Goal: Task Accomplishment & Management: Manage account settings

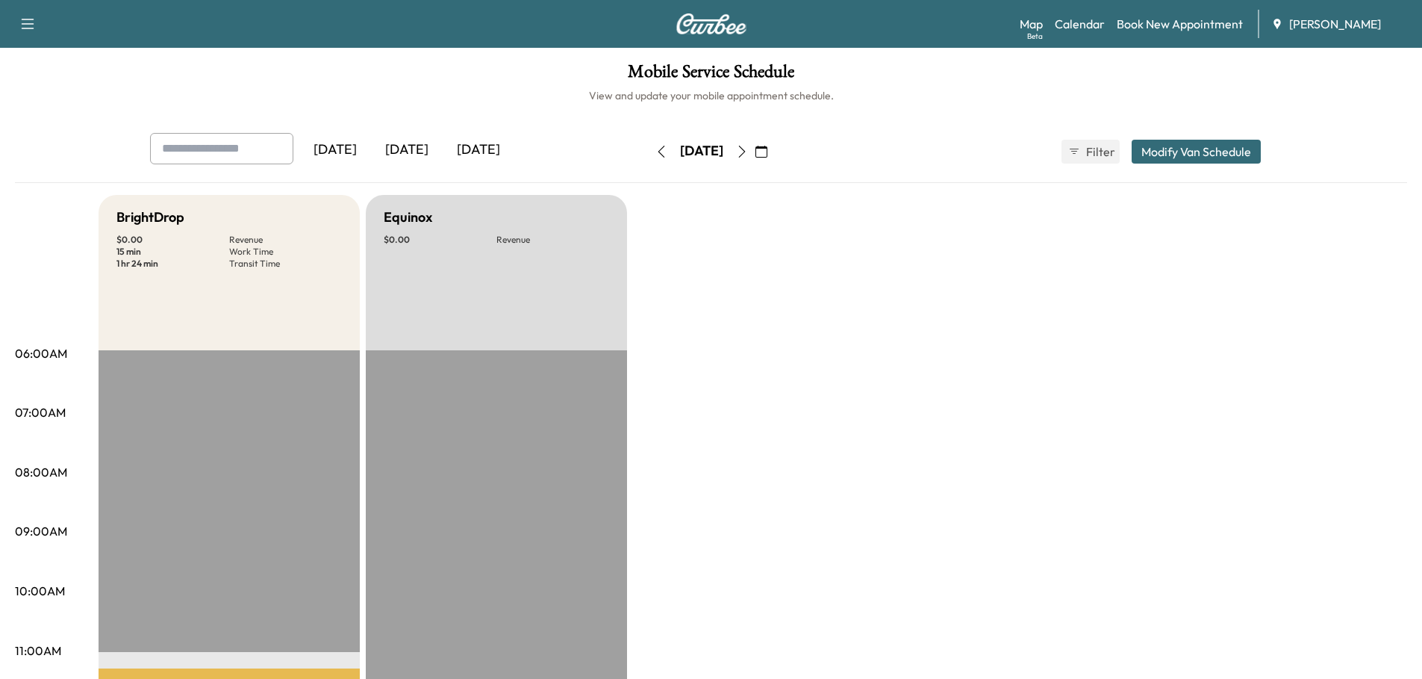
click at [485, 147] on div "[DATE]" at bounding box center [479, 150] width 72 height 34
click at [1178, 155] on button "Modify Van Schedule" at bounding box center [1196, 152] width 129 height 24
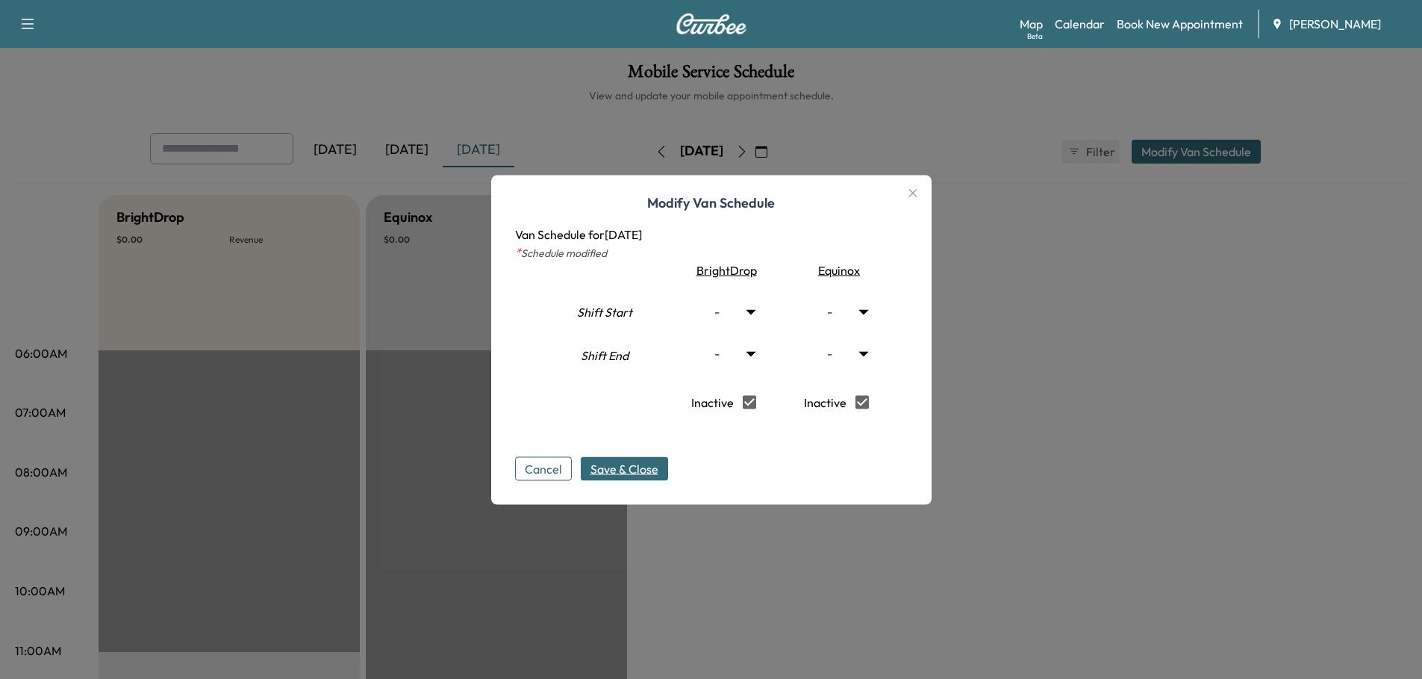
click at [654, 470] on span "Save & Close" at bounding box center [625, 468] width 68 height 18
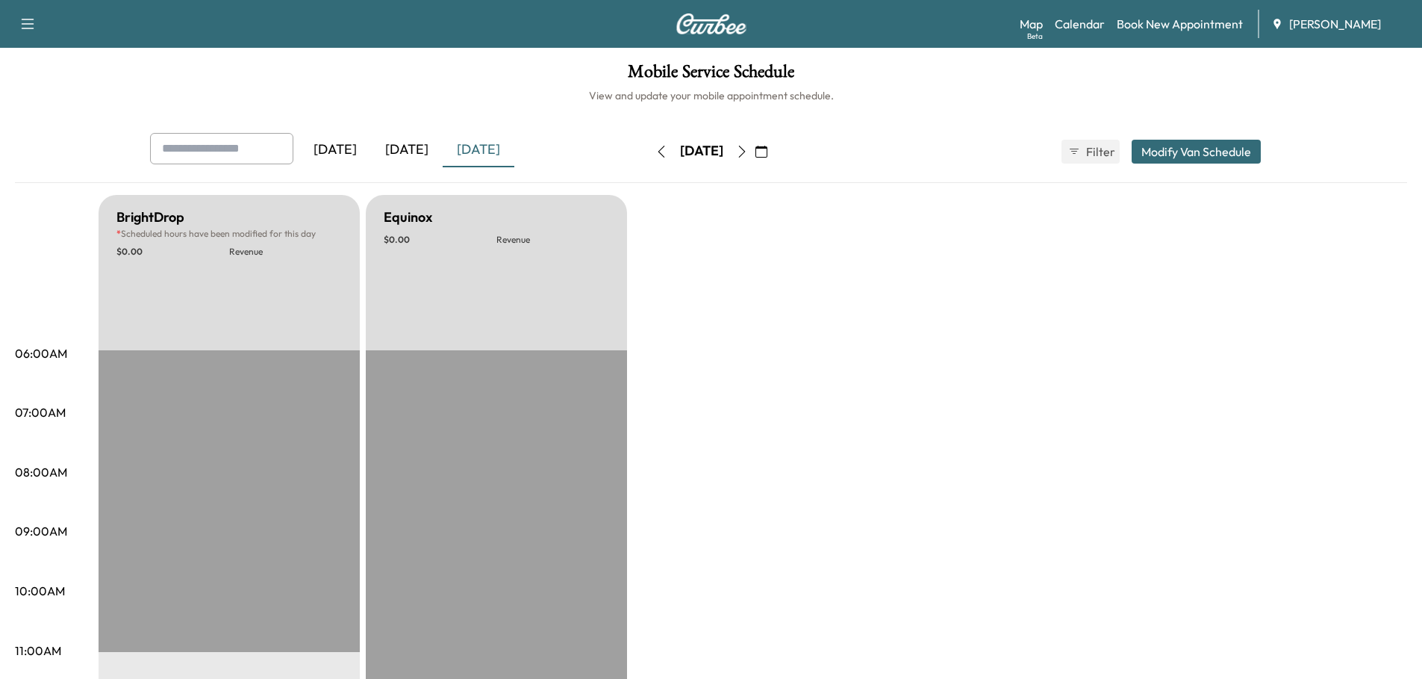
click at [420, 152] on div "[DATE]" at bounding box center [407, 150] width 72 height 34
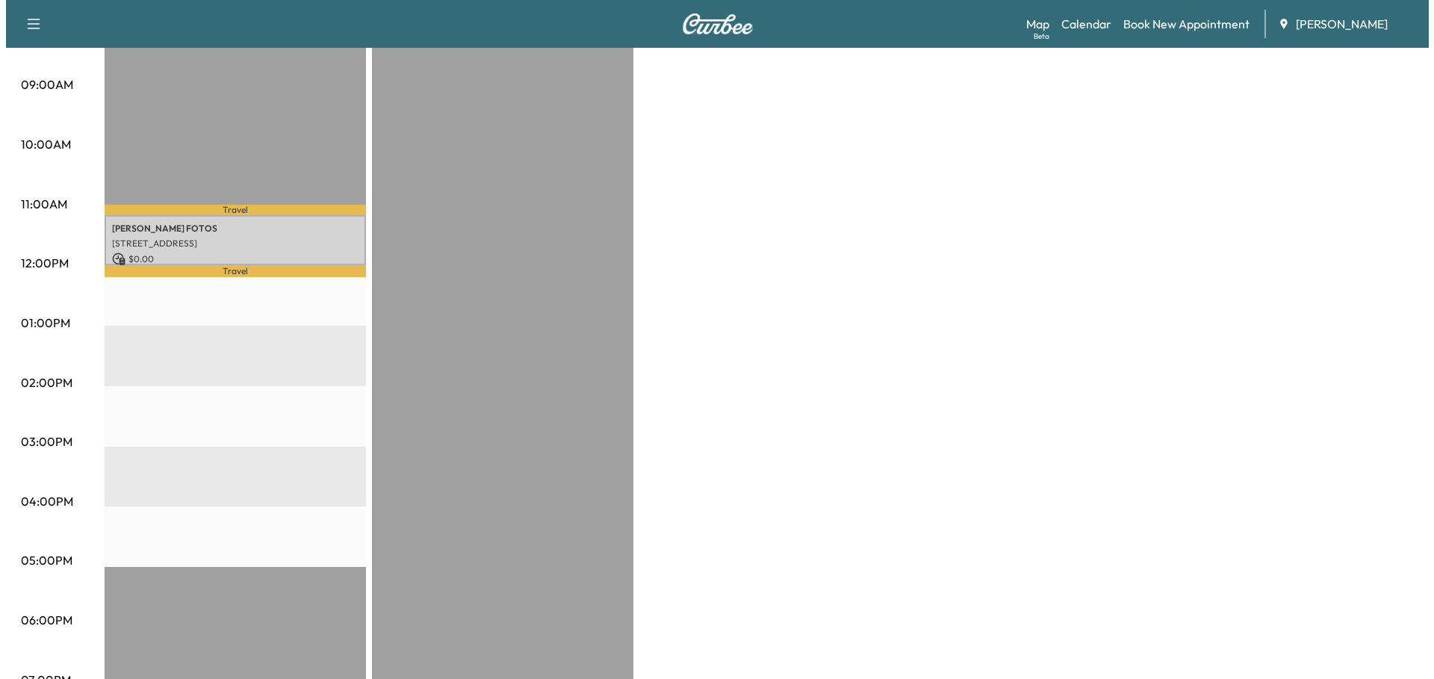
scroll to position [448, 0]
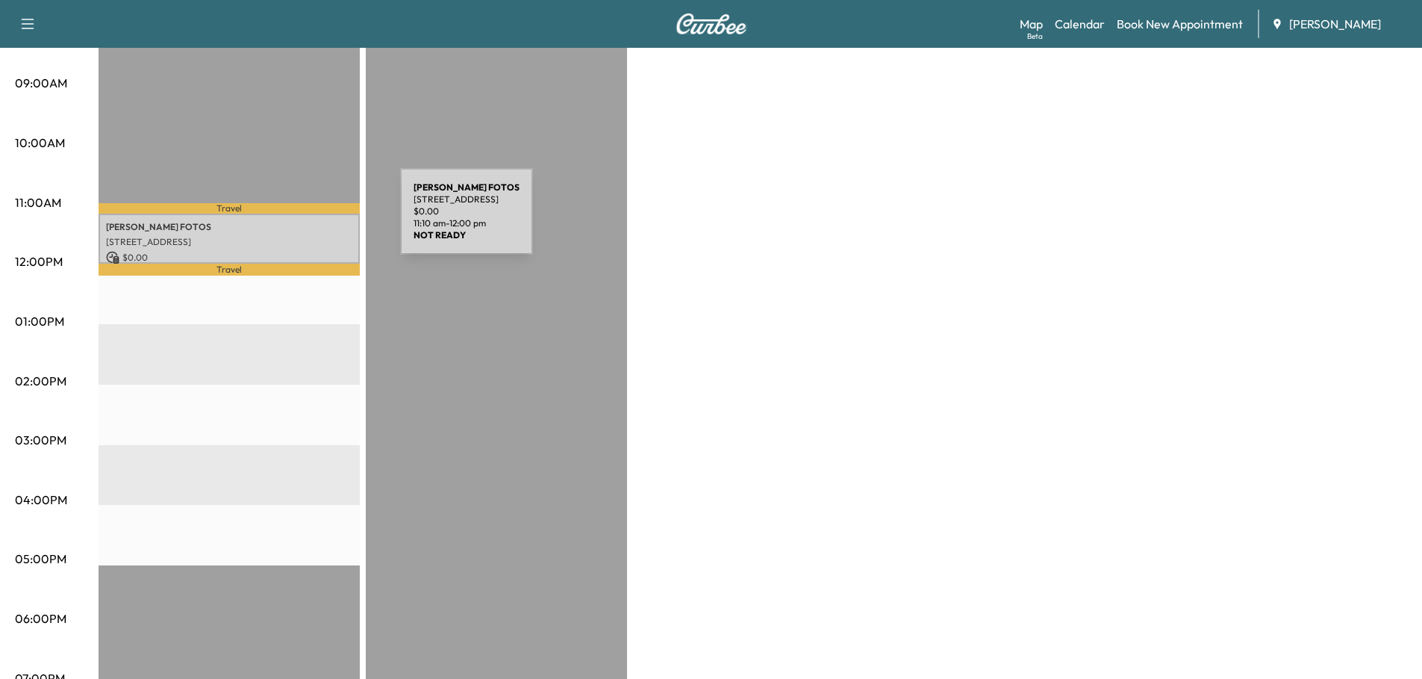
click at [288, 221] on p "[PERSON_NAME]" at bounding box center [229, 227] width 246 height 12
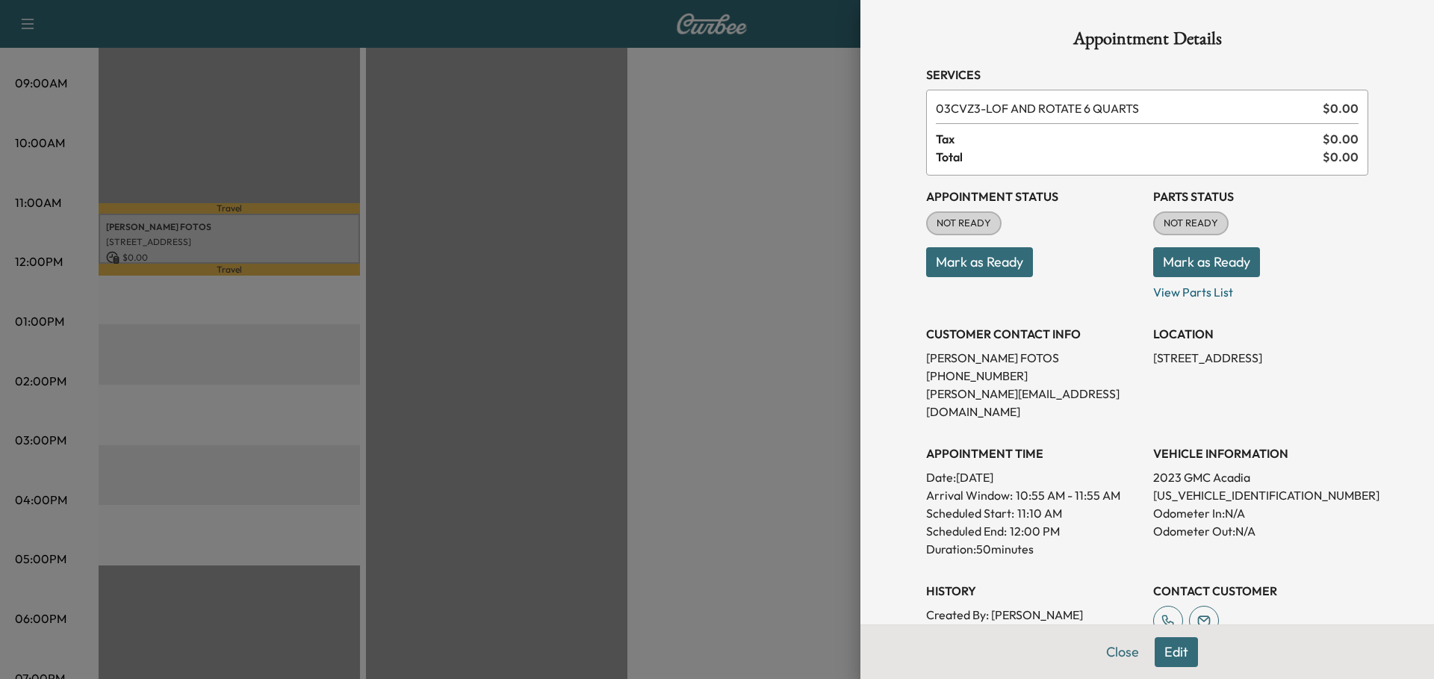
click at [986, 262] on button "Mark as Ready" at bounding box center [979, 262] width 107 height 30
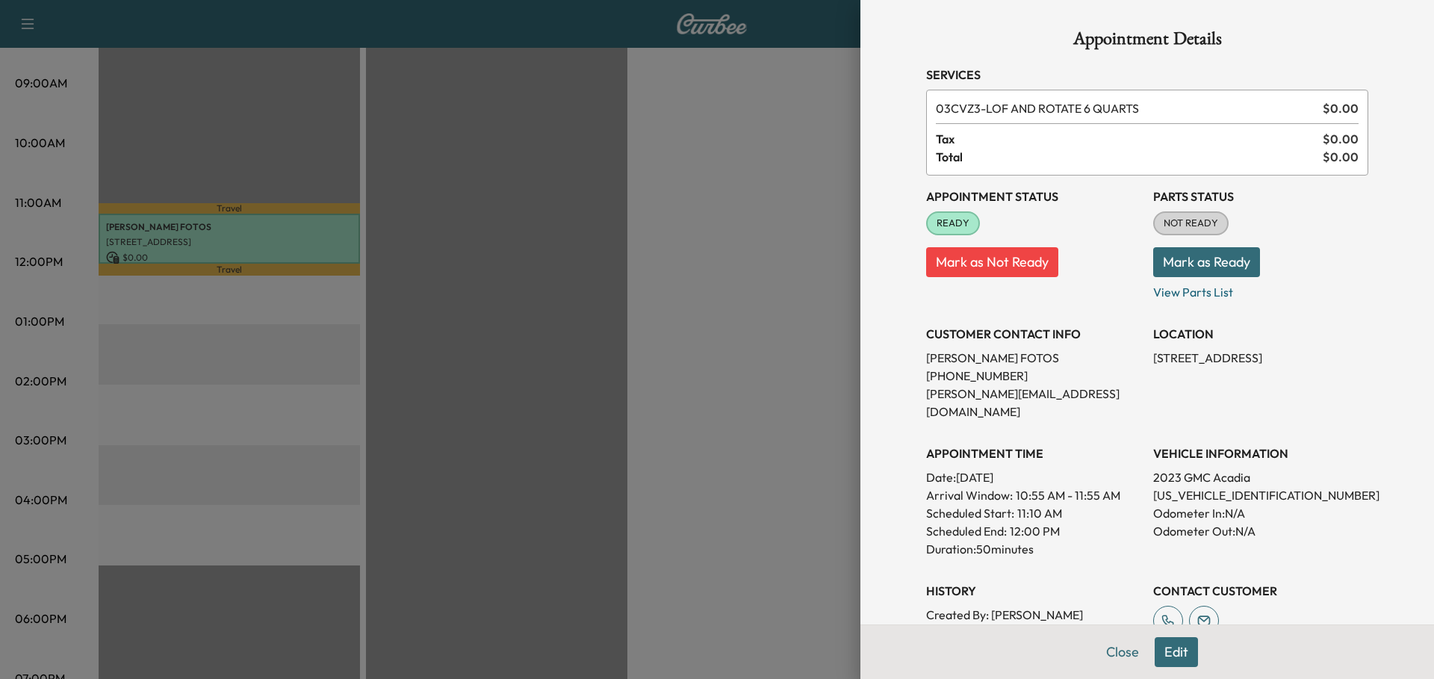
click at [1214, 261] on button "Mark as Ready" at bounding box center [1206, 262] width 107 height 30
click at [665, 253] on div at bounding box center [717, 339] width 1434 height 679
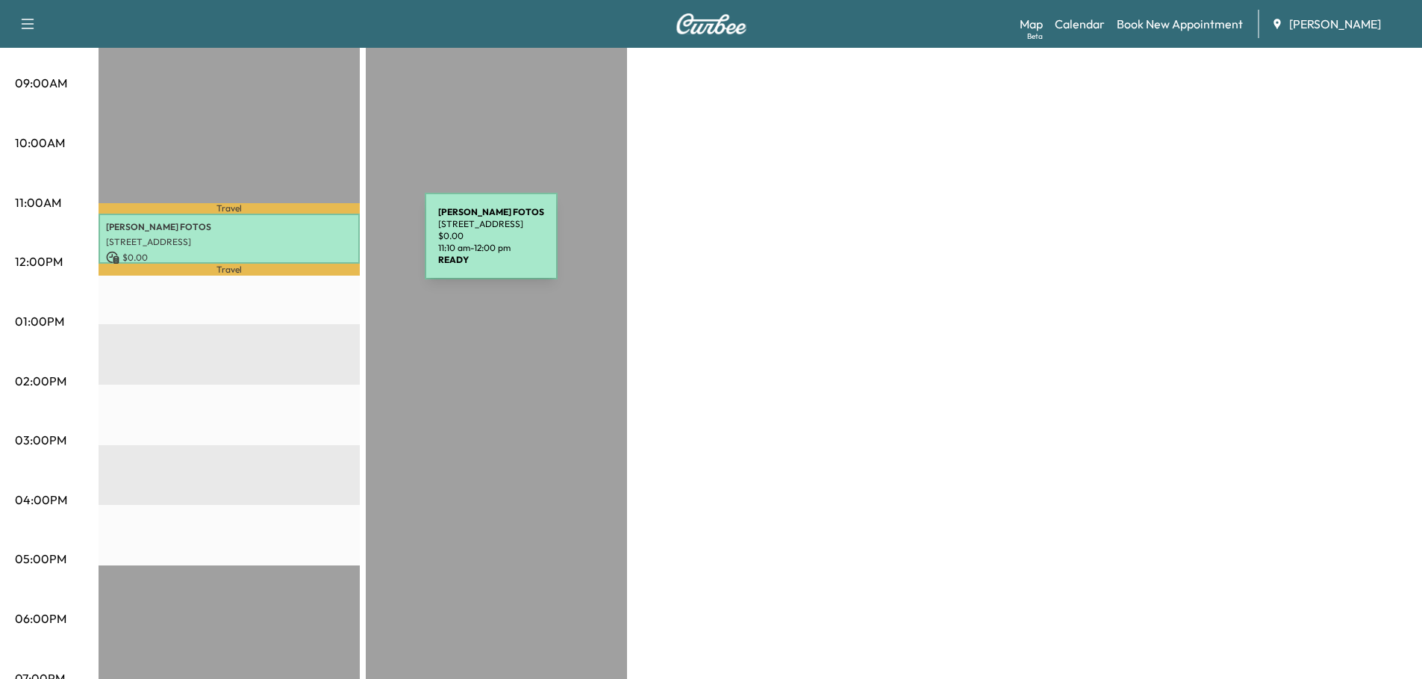
click at [313, 245] on div "[PERSON_NAME] FOTOS [STREET_ADDRESS] $ 0.00 11:10 am - 12:00 pm" at bounding box center [229, 239] width 261 height 50
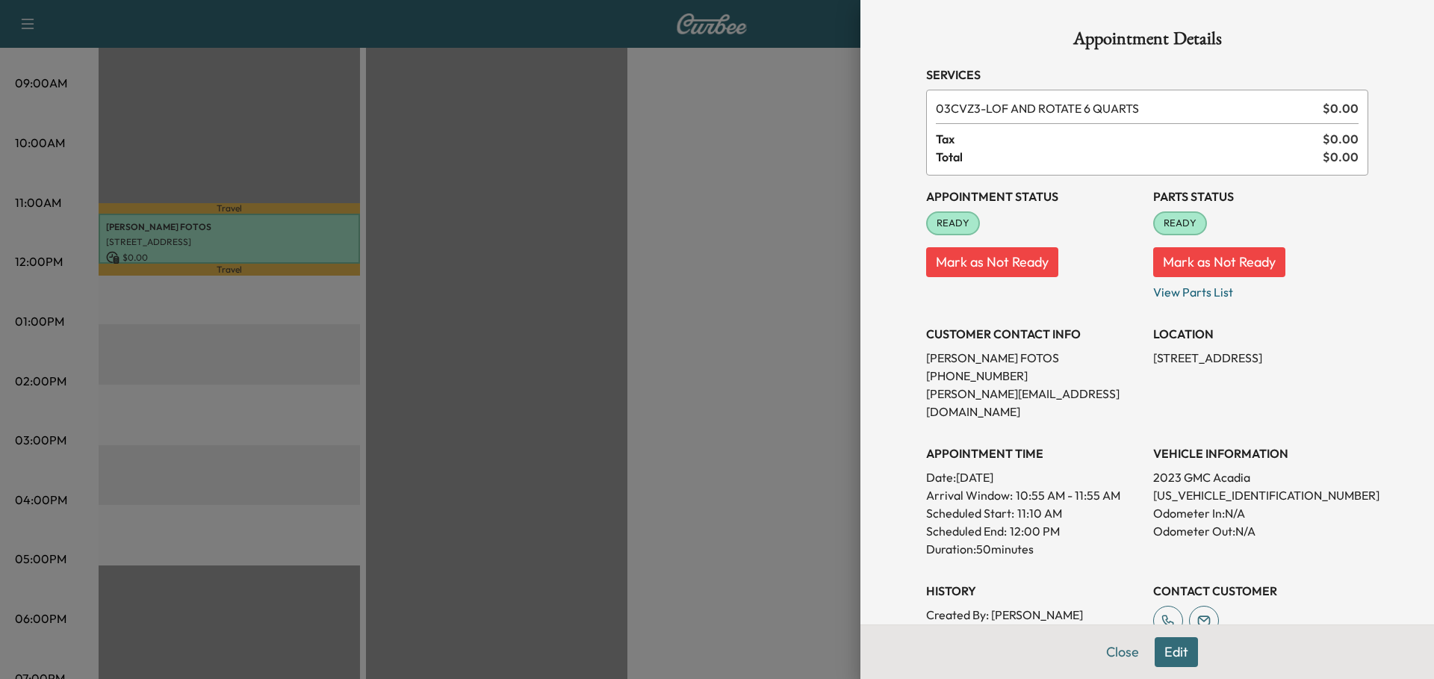
click at [1207, 486] on p "[US_VEHICLE_IDENTIFICATION_NUMBER]" at bounding box center [1260, 495] width 215 height 18
copy p "[US_VEHICLE_IDENTIFICATION_NUMBER]"
click at [662, 412] on div at bounding box center [717, 339] width 1434 height 679
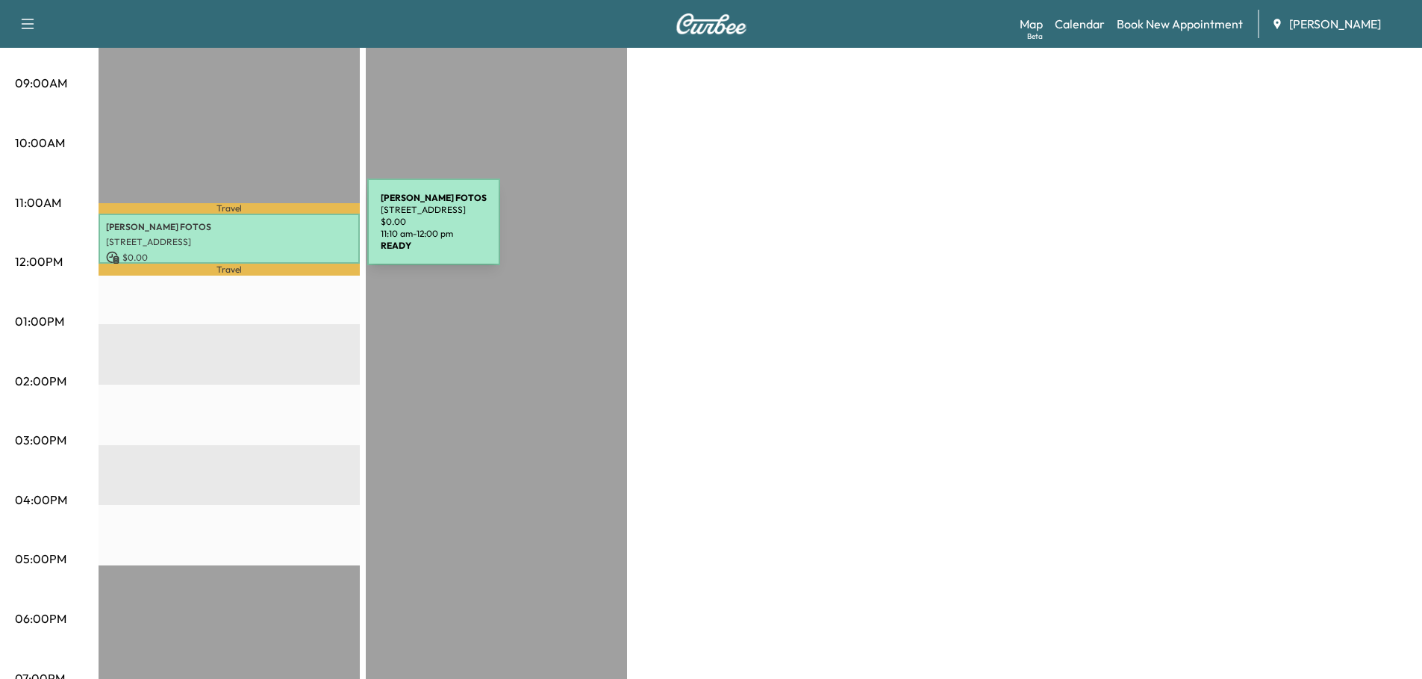
click at [255, 231] on div "[PERSON_NAME] FOTOS [STREET_ADDRESS] $ 0.00 11:10 am - 12:00 pm" at bounding box center [229, 239] width 261 height 50
